Goal: Information Seeking & Learning: Learn about a topic

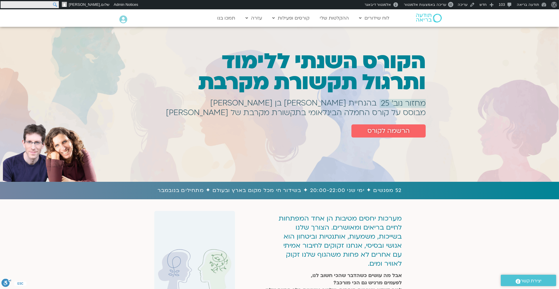
click at [2, 3] on input "חיפוש" at bounding box center [30, 4] width 58 height 7
click at [425, 19] on img at bounding box center [429, 18] width 26 height 9
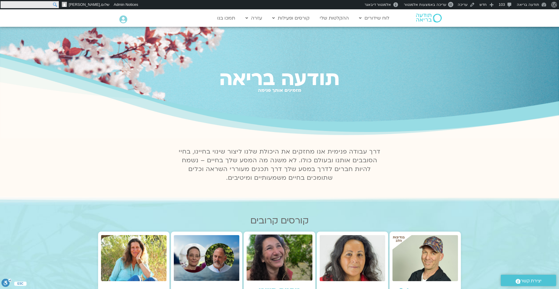
click at [4, 3] on input "חיפוש" at bounding box center [30, 4] width 58 height 7
type input "התמקדות"
click input "חיפוש" at bounding box center [0, 0] width 0 height 0
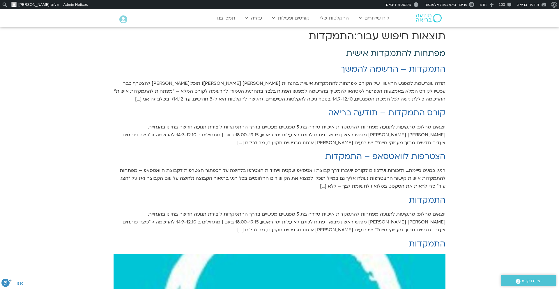
click at [388, 53] on link "מפתחות להתמקדות אישית" at bounding box center [395, 53] width 99 height 11
